Goal: Check status: Check status

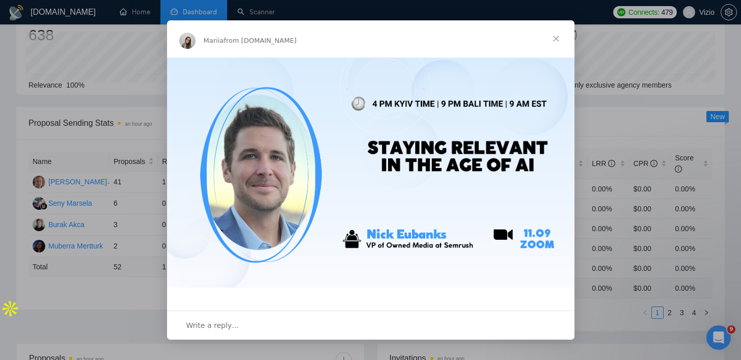
click at [555, 38] on span "Close" at bounding box center [556, 38] width 37 height 37
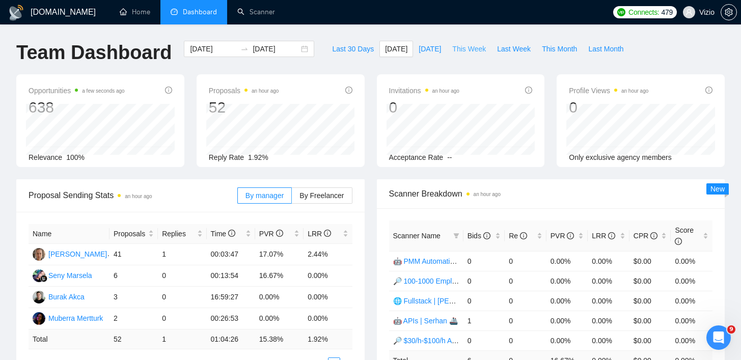
click at [468, 53] on span "This Week" at bounding box center [469, 48] width 34 height 11
type input "[DATE]"
